Goal: Entertainment & Leisure: Consume media (video, audio)

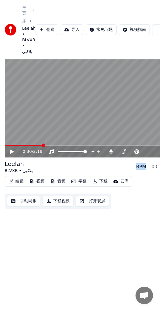
click at [74, 110] on video at bounding box center [92, 108] width 174 height 98
click at [11, 150] on icon at bounding box center [11, 151] width 3 height 3
click at [38, 144] on span at bounding box center [25, 144] width 40 height 1
click at [45, 144] on span at bounding box center [92, 144] width 174 height 1
click at [42, 144] on span at bounding box center [23, 144] width 37 height 1
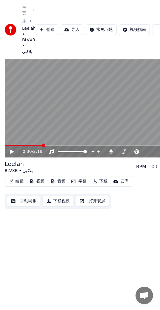
click at [40, 144] on span at bounding box center [23, 144] width 37 height 1
click at [42, 144] on span at bounding box center [92, 144] width 174 height 1
click at [13, 149] on icon at bounding box center [11, 151] width 3 height 4
click at [13, 150] on icon at bounding box center [11, 151] width 3 height 3
click at [73, 92] on video at bounding box center [92, 108] width 174 height 98
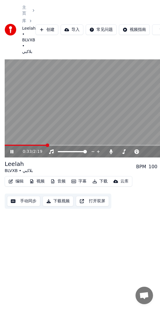
click at [42, 144] on span at bounding box center [26, 144] width 42 height 1
click at [11, 150] on icon at bounding box center [11, 151] width 3 height 3
click at [11, 149] on icon at bounding box center [11, 151] width 3 height 4
click at [11, 149] on icon at bounding box center [15, 151] width 13 height 5
click at [40, 144] on span at bounding box center [25, 144] width 40 height 1
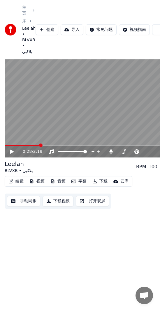
click at [13, 149] on icon at bounding box center [15, 151] width 13 height 5
click at [14, 149] on icon at bounding box center [15, 151] width 13 height 5
click at [11, 149] on icon at bounding box center [11, 151] width 3 height 4
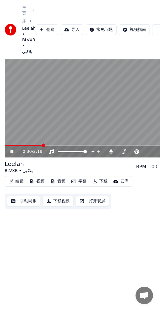
click at [11, 150] on icon at bounding box center [11, 151] width 3 height 3
click at [40, 144] on span at bounding box center [24, 144] width 38 height 1
click at [12, 149] on icon at bounding box center [11, 151] width 3 height 4
click at [12, 150] on icon at bounding box center [11, 151] width 3 height 3
click at [12, 149] on icon at bounding box center [11, 151] width 3 height 4
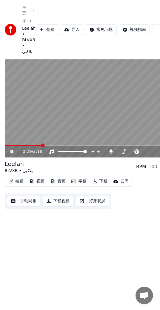
click at [12, 150] on icon at bounding box center [11, 151] width 3 height 3
click at [12, 149] on icon at bounding box center [11, 151] width 3 height 4
click at [12, 149] on icon at bounding box center [15, 151] width 13 height 5
click at [12, 149] on icon at bounding box center [11, 151] width 3 height 4
click at [12, 149] on icon at bounding box center [15, 151] width 13 height 5
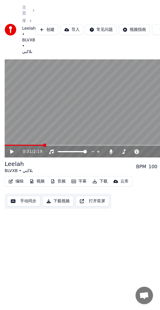
click at [44, 143] on span at bounding box center [44, 144] width 3 height 3
click at [15, 149] on icon at bounding box center [15, 151] width 13 height 5
click at [13, 149] on icon at bounding box center [15, 151] width 13 height 5
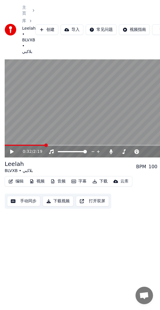
click at [11, 149] on icon at bounding box center [11, 151] width 3 height 4
click at [11, 150] on icon at bounding box center [11, 151] width 3 height 3
click at [12, 149] on icon at bounding box center [11, 151] width 3 height 4
click at [12, 149] on icon at bounding box center [15, 151] width 13 height 5
click at [44, 144] on span at bounding box center [26, 144] width 43 height 1
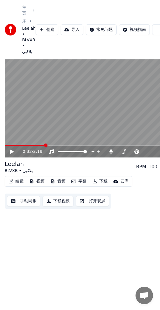
click at [12, 149] on icon at bounding box center [11, 151] width 3 height 4
click at [12, 149] on icon at bounding box center [15, 151] width 13 height 5
click at [11, 149] on icon at bounding box center [11, 151] width 3 height 4
click at [11, 150] on icon at bounding box center [11, 151] width 3 height 3
click at [11, 149] on icon at bounding box center [11, 151] width 3 height 4
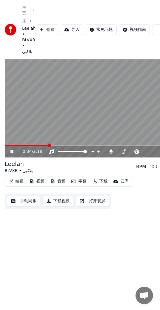
click at [12, 149] on icon at bounding box center [15, 151] width 13 height 5
click at [10, 149] on icon at bounding box center [11, 151] width 3 height 4
click at [10, 149] on icon at bounding box center [15, 151] width 13 height 5
click at [11, 149] on icon at bounding box center [11, 151] width 3 height 4
click at [11, 150] on icon at bounding box center [11, 151] width 3 height 3
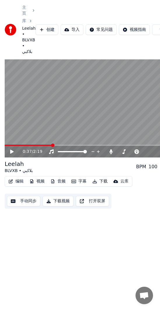
click at [11, 149] on icon at bounding box center [11, 151] width 3 height 4
click at [11, 150] on icon at bounding box center [11, 151] width 3 height 3
click at [11, 149] on icon at bounding box center [11, 151] width 3 height 4
click at [11, 150] on icon at bounding box center [11, 151] width 3 height 3
click at [11, 149] on icon at bounding box center [11, 151] width 3 height 4
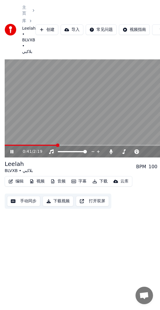
click at [12, 149] on icon at bounding box center [15, 151] width 13 height 5
click at [15, 149] on icon at bounding box center [15, 151] width 13 height 5
click at [14, 149] on icon at bounding box center [15, 151] width 13 height 5
click at [13, 149] on icon at bounding box center [15, 151] width 13 height 5
click at [14, 149] on icon at bounding box center [15, 151] width 13 height 5
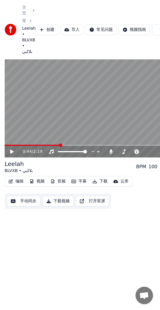
click at [14, 149] on icon at bounding box center [15, 151] width 13 height 5
click at [11, 149] on icon at bounding box center [11, 151] width 3 height 4
click at [12, 149] on icon at bounding box center [15, 151] width 13 height 5
click at [12, 149] on icon at bounding box center [11, 151] width 3 height 4
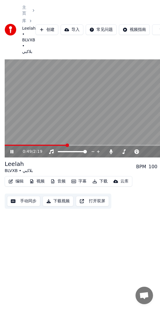
click at [12, 149] on icon at bounding box center [15, 151] width 13 height 5
click at [11, 149] on icon at bounding box center [11, 151] width 3 height 4
click at [11, 150] on icon at bounding box center [11, 151] width 3 height 3
click at [14, 149] on icon at bounding box center [15, 151] width 13 height 5
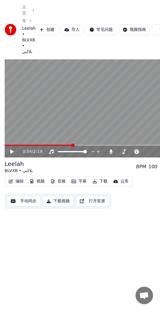
click at [14, 149] on icon at bounding box center [15, 151] width 13 height 5
click at [13, 149] on icon at bounding box center [11, 151] width 3 height 4
click at [12, 150] on icon at bounding box center [11, 151] width 3 height 3
click at [12, 149] on icon at bounding box center [11, 151] width 3 height 4
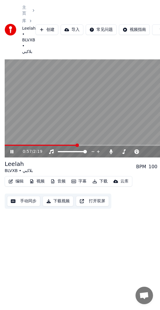
click at [12, 149] on icon at bounding box center [15, 151] width 13 height 5
click at [12, 149] on icon at bounding box center [11, 151] width 3 height 4
click at [12, 149] on icon at bounding box center [15, 151] width 13 height 5
click at [12, 149] on icon at bounding box center [11, 151] width 3 height 4
click at [12, 149] on icon at bounding box center [15, 151] width 13 height 5
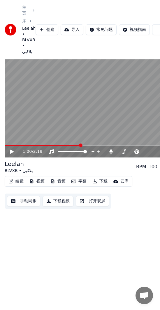
click at [12, 149] on icon at bounding box center [11, 151] width 3 height 4
click at [12, 149] on icon at bounding box center [15, 151] width 13 height 5
click at [12, 149] on icon at bounding box center [11, 151] width 3 height 4
click at [12, 150] on icon at bounding box center [11, 151] width 3 height 3
click at [12, 149] on icon at bounding box center [11, 151] width 3 height 4
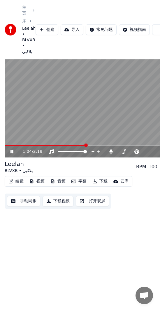
click at [12, 150] on icon at bounding box center [11, 151] width 3 height 3
click at [12, 149] on icon at bounding box center [11, 151] width 3 height 4
click at [12, 150] on icon at bounding box center [11, 151] width 3 height 3
click at [11, 149] on icon at bounding box center [11, 151] width 3 height 4
click at [11, 150] on icon at bounding box center [11, 151] width 3 height 3
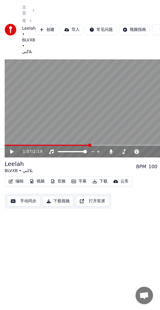
click at [11, 149] on icon at bounding box center [11, 151] width 3 height 4
click at [11, 150] on icon at bounding box center [11, 151] width 3 height 3
click at [12, 149] on icon at bounding box center [11, 151] width 3 height 4
click at [12, 149] on icon at bounding box center [15, 151] width 13 height 5
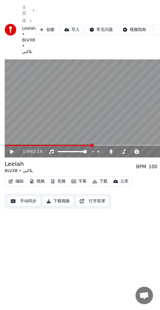
click at [12, 149] on icon at bounding box center [11, 151] width 3 height 4
click at [12, 149] on icon at bounding box center [15, 151] width 13 height 5
click at [12, 149] on icon at bounding box center [11, 151] width 3 height 4
click at [12, 150] on icon at bounding box center [11, 151] width 3 height 3
click at [12, 149] on icon at bounding box center [11, 151] width 3 height 4
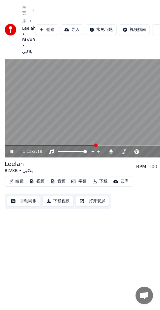
click at [12, 149] on icon at bounding box center [15, 151] width 13 height 5
click at [12, 149] on icon at bounding box center [11, 151] width 3 height 4
click at [12, 149] on icon at bounding box center [15, 151] width 13 height 5
click at [14, 149] on icon at bounding box center [15, 151] width 13 height 5
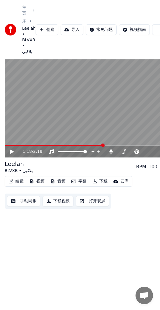
click at [12, 149] on icon at bounding box center [11, 151] width 3 height 4
click at [12, 149] on icon at bounding box center [15, 151] width 13 height 5
click at [14, 149] on icon at bounding box center [15, 151] width 13 height 5
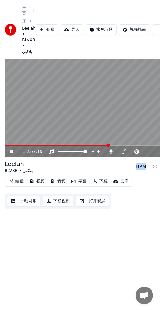
click at [14, 149] on icon at bounding box center [15, 151] width 13 height 5
click at [11, 149] on icon at bounding box center [11, 151] width 3 height 4
click at [10, 150] on icon at bounding box center [11, 151] width 3 height 3
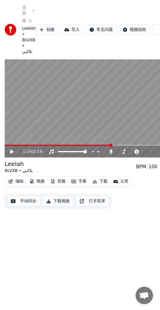
click at [11, 149] on icon at bounding box center [11, 151] width 3 height 4
click at [9, 149] on div "1:26 / 2:19" at bounding box center [92, 152] width 170 height 6
click at [9, 149] on div "1:27 / 2:19" at bounding box center [92, 152] width 170 height 6
click at [12, 150] on icon at bounding box center [11, 151] width 3 height 3
click at [12, 149] on icon at bounding box center [11, 151] width 3 height 4
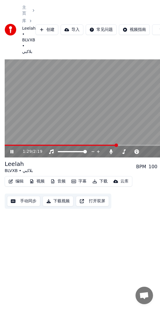
click at [12, 150] on icon at bounding box center [11, 151] width 3 height 3
click at [12, 149] on icon at bounding box center [11, 151] width 3 height 4
click at [12, 150] on icon at bounding box center [11, 151] width 3 height 3
click at [12, 149] on icon at bounding box center [11, 151] width 3 height 4
click at [12, 149] on icon at bounding box center [15, 151] width 13 height 5
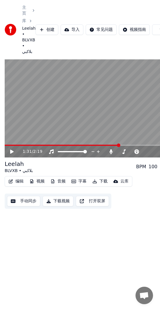
click at [11, 149] on icon at bounding box center [11, 151] width 3 height 4
click at [12, 149] on icon at bounding box center [15, 151] width 13 height 5
click at [12, 149] on icon at bounding box center [11, 151] width 3 height 4
click at [12, 149] on icon at bounding box center [15, 151] width 13 height 5
click at [12, 149] on icon at bounding box center [11, 151] width 3 height 4
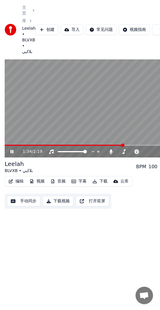
click at [12, 149] on icon at bounding box center [15, 151] width 13 height 5
click at [12, 149] on icon at bounding box center [11, 151] width 3 height 4
click at [12, 149] on icon at bounding box center [15, 151] width 13 height 5
click at [11, 149] on icon at bounding box center [11, 151] width 3 height 4
click at [11, 150] on icon at bounding box center [11, 151] width 3 height 3
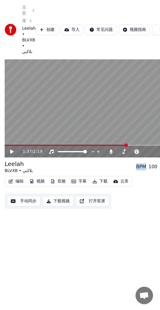
click at [11, 149] on icon at bounding box center [11, 151] width 3 height 4
click at [11, 150] on icon at bounding box center [11, 151] width 3 height 3
click at [11, 149] on icon at bounding box center [11, 151] width 3 height 4
click at [11, 150] on icon at bounding box center [11, 151] width 3 height 3
click at [10, 149] on icon at bounding box center [11, 151] width 3 height 4
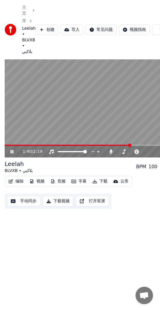
click at [11, 150] on icon at bounding box center [11, 151] width 3 height 3
click at [11, 149] on icon at bounding box center [11, 151] width 3 height 4
click at [11, 150] on icon at bounding box center [11, 151] width 3 height 3
click at [12, 149] on icon at bounding box center [11, 151] width 3 height 4
click at [12, 150] on icon at bounding box center [11, 151] width 3 height 3
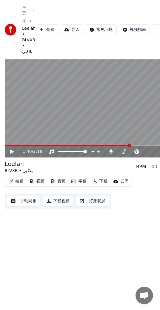
click at [130, 144] on span at bounding box center [67, 144] width 125 height 1
click at [11, 149] on icon at bounding box center [11, 151] width 3 height 4
click at [11, 149] on icon at bounding box center [15, 151] width 13 height 5
click at [11, 149] on icon at bounding box center [11, 151] width 3 height 4
click at [12, 149] on icon at bounding box center [15, 151] width 13 height 5
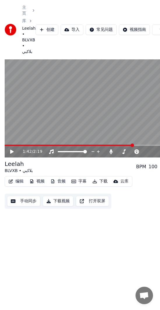
click at [12, 149] on icon at bounding box center [11, 151] width 3 height 4
click at [12, 150] on icon at bounding box center [11, 151] width 3 height 3
click at [12, 149] on icon at bounding box center [11, 151] width 3 height 4
click at [12, 149] on icon at bounding box center [15, 151] width 13 height 5
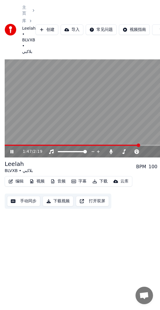
click at [12, 150] on icon at bounding box center [11, 151] width 3 height 3
click at [12, 149] on icon at bounding box center [11, 151] width 3 height 4
click at [13, 150] on icon at bounding box center [11, 151] width 3 height 3
click at [14, 149] on icon at bounding box center [15, 151] width 13 height 5
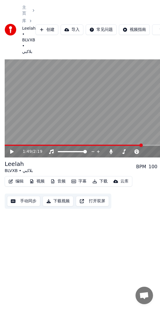
click at [11, 149] on icon at bounding box center [11, 151] width 3 height 4
click at [11, 150] on icon at bounding box center [11, 151] width 3 height 3
click at [11, 149] on icon at bounding box center [11, 151] width 3 height 4
click at [11, 149] on icon at bounding box center [15, 151] width 13 height 5
click at [13, 149] on icon at bounding box center [15, 151] width 13 height 5
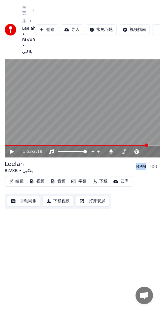
click at [13, 149] on icon at bounding box center [15, 151] width 13 height 5
click at [13, 150] on icon at bounding box center [11, 151] width 3 height 3
click at [115, 144] on span at bounding box center [77, 144] width 145 height 1
click at [125, 146] on div "1:28 / 2:19" at bounding box center [92, 152] width 174 height 12
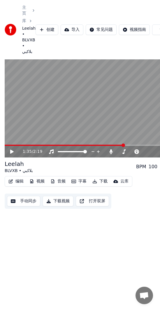
click at [124, 144] on span at bounding box center [92, 144] width 174 height 1
click at [129, 144] on span at bounding box center [92, 144] width 174 height 1
click at [133, 144] on span at bounding box center [92, 144] width 174 height 1
click at [136, 144] on span at bounding box center [92, 144] width 174 height 1
click at [139, 144] on span at bounding box center [92, 144] width 174 height 1
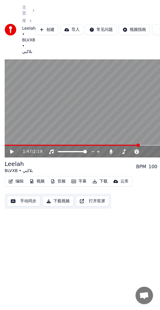
click at [148, 144] on span at bounding box center [92, 144] width 174 height 1
click at [139, 144] on span at bounding box center [76, 144] width 143 height 1
click at [143, 138] on video at bounding box center [92, 108] width 174 height 98
click at [143, 146] on div "1:47 / 2:19" at bounding box center [92, 152] width 174 height 12
click at [145, 144] on span at bounding box center [92, 144] width 174 height 1
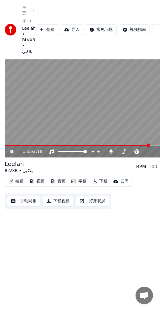
click at [14, 149] on icon at bounding box center [15, 151] width 13 height 5
click at [12, 149] on icon at bounding box center [11, 151] width 3 height 4
click at [12, 149] on icon at bounding box center [15, 151] width 13 height 5
click at [14, 149] on icon at bounding box center [15, 151] width 13 height 5
click at [13, 150] on icon at bounding box center [11, 151] width 3 height 3
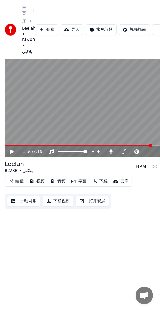
click at [13, 149] on icon at bounding box center [15, 151] width 13 height 5
click at [13, 150] on icon at bounding box center [11, 151] width 3 height 3
click at [13, 149] on icon at bounding box center [15, 151] width 13 height 5
click at [13, 150] on icon at bounding box center [11, 151] width 3 height 3
click at [11, 149] on icon at bounding box center [11, 151] width 3 height 4
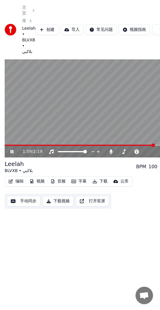
click at [11, 150] on icon at bounding box center [11, 151] width 3 height 3
click at [11, 149] on icon at bounding box center [11, 151] width 3 height 4
click at [11, 150] on icon at bounding box center [11, 151] width 3 height 3
click at [11, 149] on icon at bounding box center [11, 151] width 3 height 4
click at [11, 150] on icon at bounding box center [11, 151] width 3 height 3
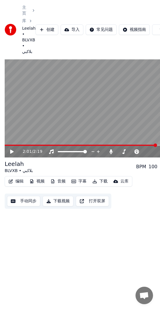
click at [11, 149] on icon at bounding box center [11, 151] width 3 height 4
click at [11, 150] on icon at bounding box center [11, 151] width 3 height 3
click at [11, 149] on icon at bounding box center [11, 151] width 3 height 4
click at [12, 149] on icon at bounding box center [15, 151] width 13 height 5
click at [11, 149] on icon at bounding box center [11, 151] width 3 height 4
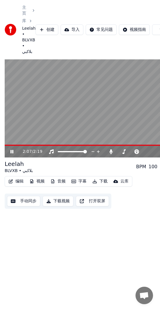
click at [11, 150] on icon at bounding box center [11, 151] width 3 height 3
click at [11, 149] on icon at bounding box center [11, 151] width 3 height 4
click at [11, 150] on icon at bounding box center [11, 151] width 3 height 3
click at [11, 149] on icon at bounding box center [11, 151] width 3 height 4
click at [7, 149] on div "2:09 / 2:19" at bounding box center [92, 152] width 170 height 6
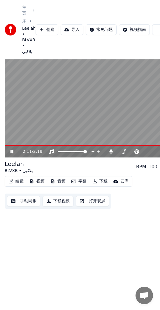
click at [14, 149] on icon at bounding box center [15, 151] width 13 height 5
click at [15, 149] on icon at bounding box center [15, 151] width 13 height 5
drag, startPoint x: 22, startPoint y: 165, endPoint x: 31, endPoint y: 164, distance: 8.8
click at [36, 163] on div "Leelah BLVXB • بلاكبي BPM 100 调 Gm" at bounding box center [92, 167] width 174 height 14
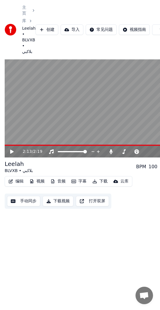
click at [28, 168] on div "BLVXB • بلاكبي" at bounding box center [19, 171] width 28 height 6
drag, startPoint x: 22, startPoint y: 165, endPoint x: 74, endPoint y: 152, distance: 54.6
click at [53, 162] on div "Leelah BLVXB • بلاكبي BPM 100 调 Gm" at bounding box center [92, 167] width 174 height 14
